Goal: Book appointment/travel/reservation

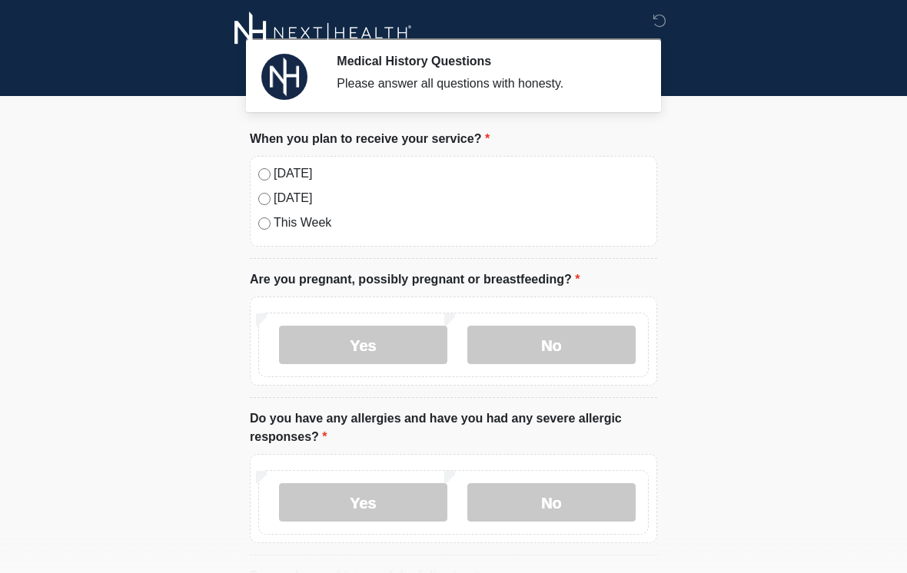
click at [558, 349] on label "No" at bounding box center [551, 345] width 168 height 38
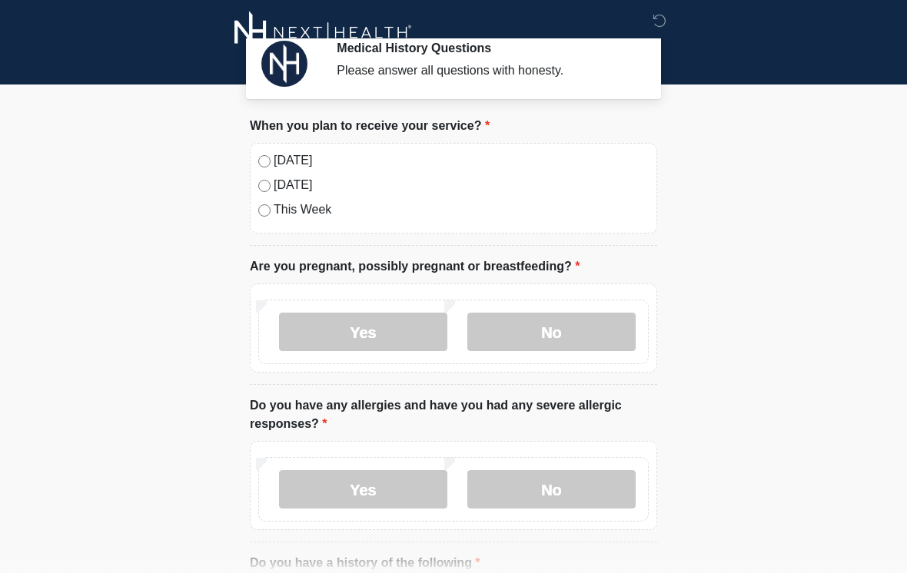
scroll to position [13, 0]
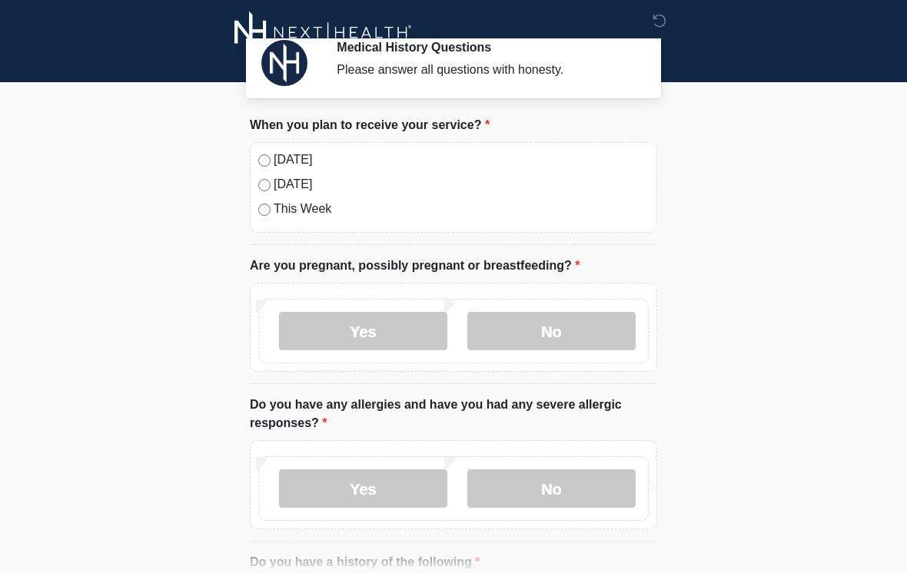
click at [556, 337] on label "No" at bounding box center [551, 332] width 168 height 38
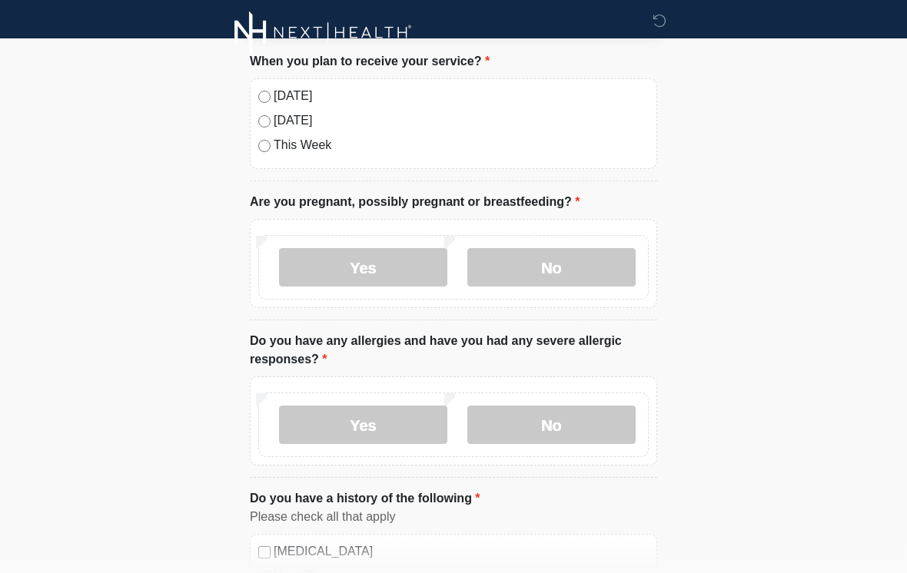
scroll to position [78, 0]
click at [565, 277] on label "No" at bounding box center [551, 266] width 168 height 38
click at [536, 427] on label "No" at bounding box center [551, 424] width 168 height 38
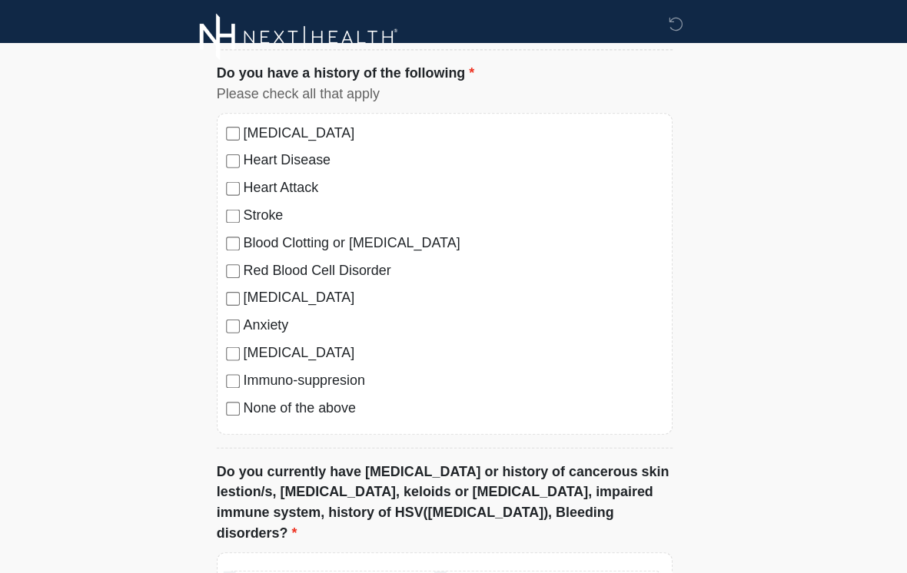
scroll to position [509, 0]
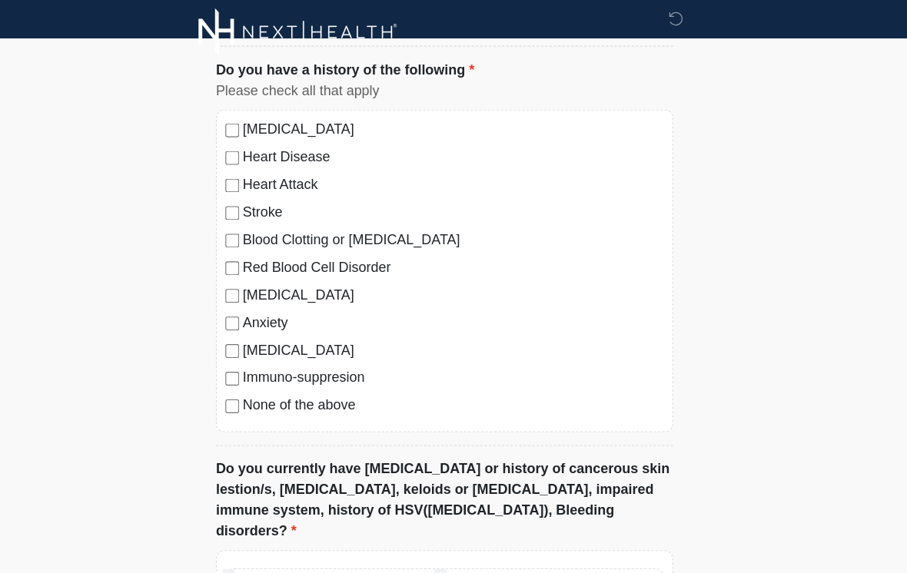
click at [258, 332] on div "Immuno-suppresion" at bounding box center [453, 341] width 390 height 18
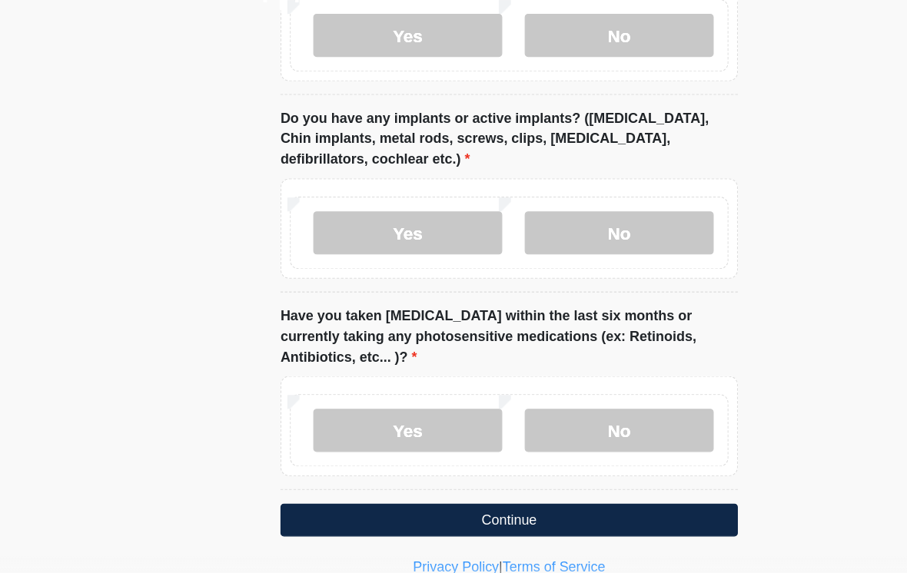
scroll to position [1512, 0]
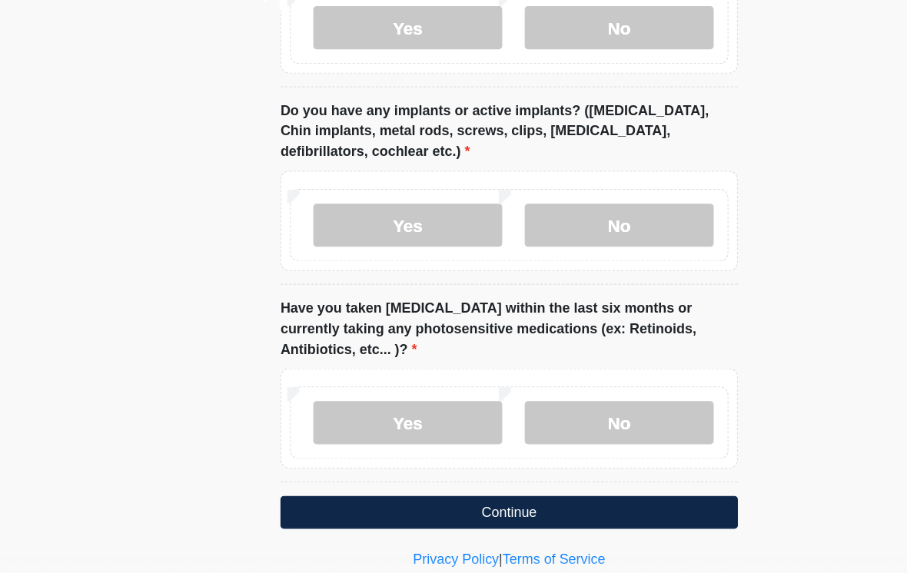
click at [459, 483] on button "Continue" at bounding box center [453, 497] width 407 height 29
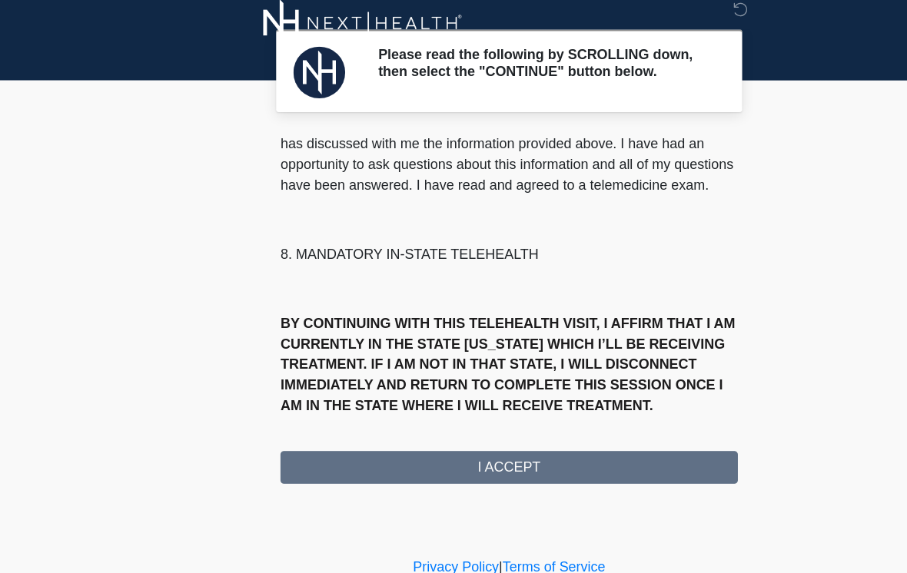
scroll to position [718, 0]
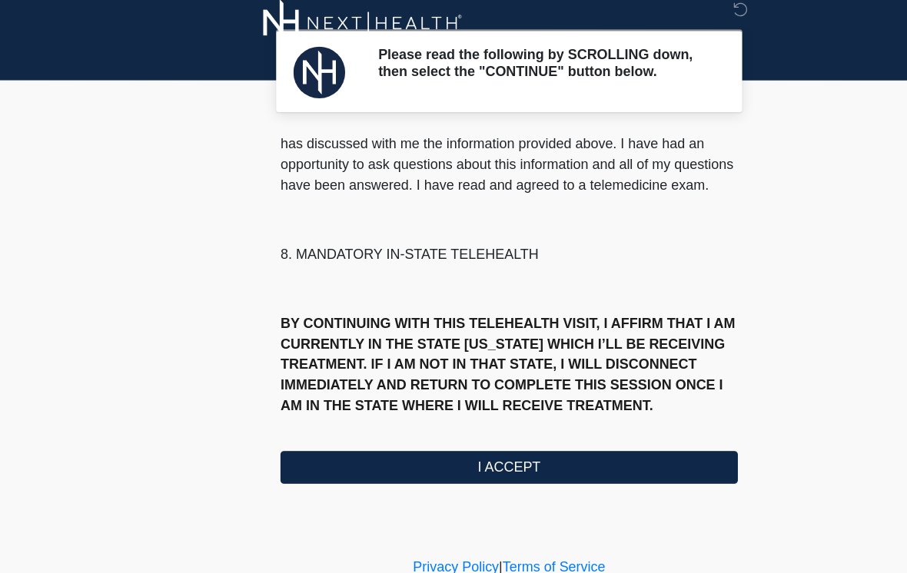
click at [470, 414] on button "I ACCEPT" at bounding box center [453, 428] width 407 height 29
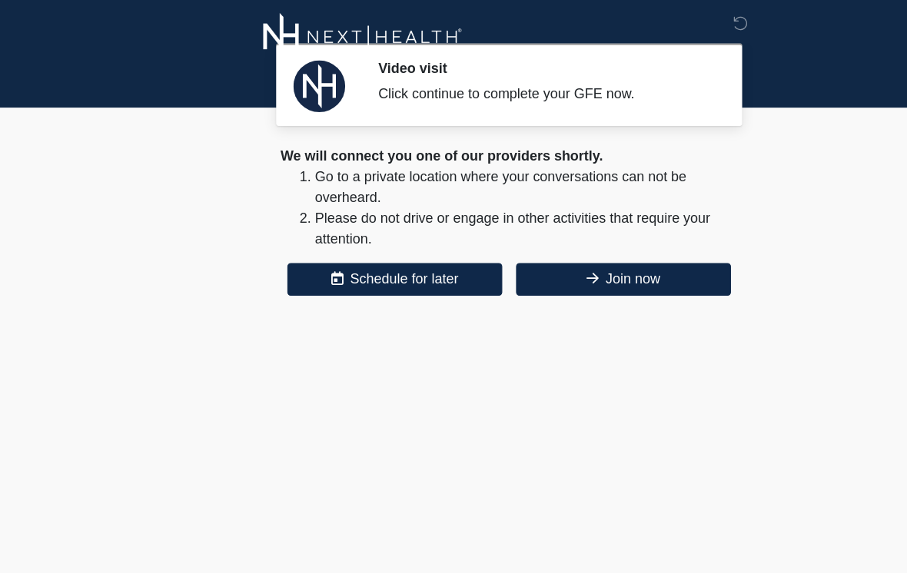
click at [568, 231] on div "We will connect you one of our providers shortly. Go to a private location wher…" at bounding box center [453, 197] width 407 height 134
click at [535, 254] on button "Join now" at bounding box center [554, 248] width 191 height 29
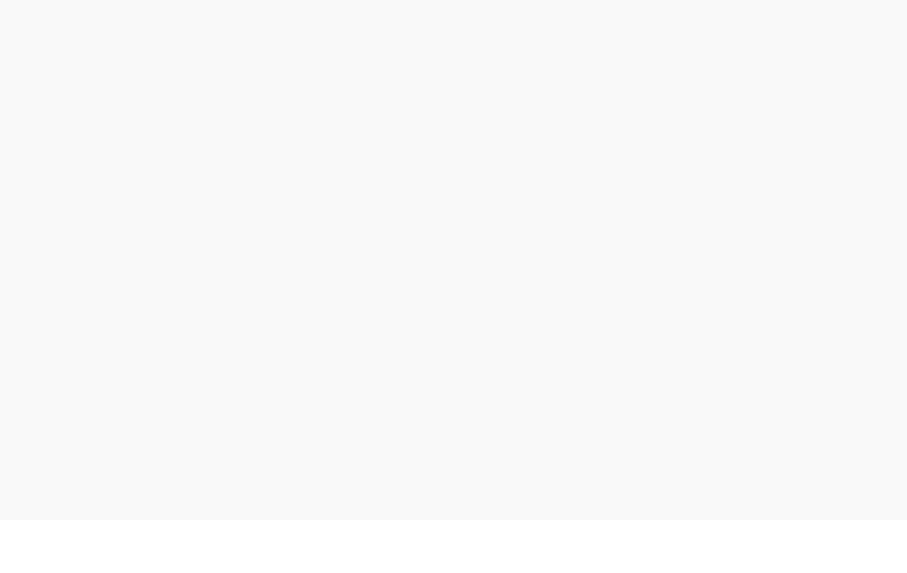
scroll to position [5, 0]
